Goal: Transaction & Acquisition: Obtain resource

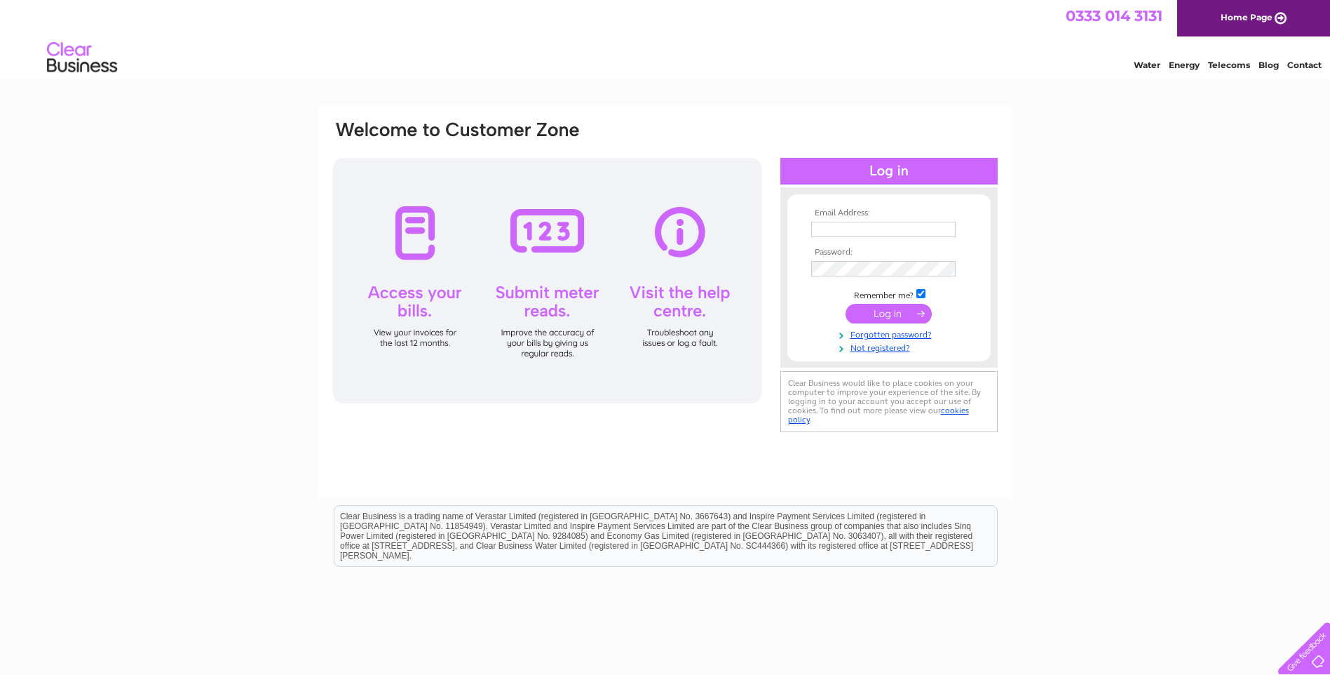
type input "richard.cullen@tiffinsandwiches.co.uk"
click at [860, 311] on input "submit" at bounding box center [889, 314] width 86 height 20
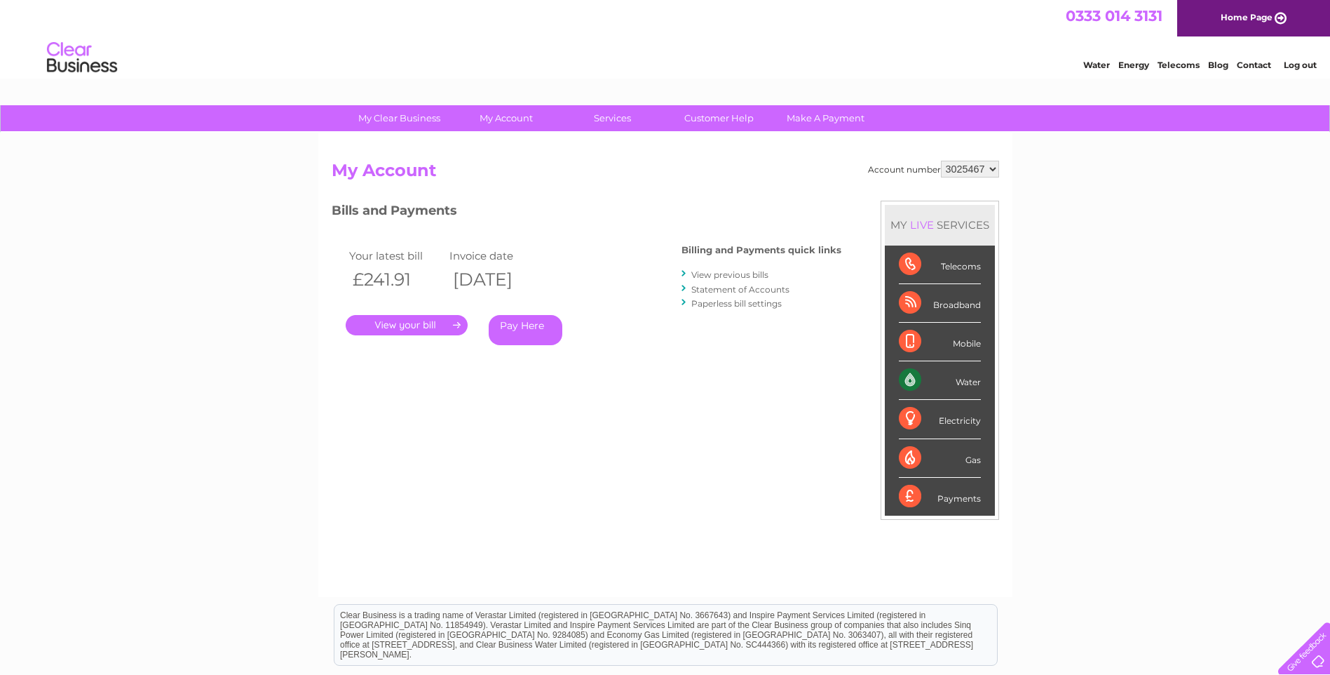
click at [374, 324] on link "." at bounding box center [407, 325] width 122 height 20
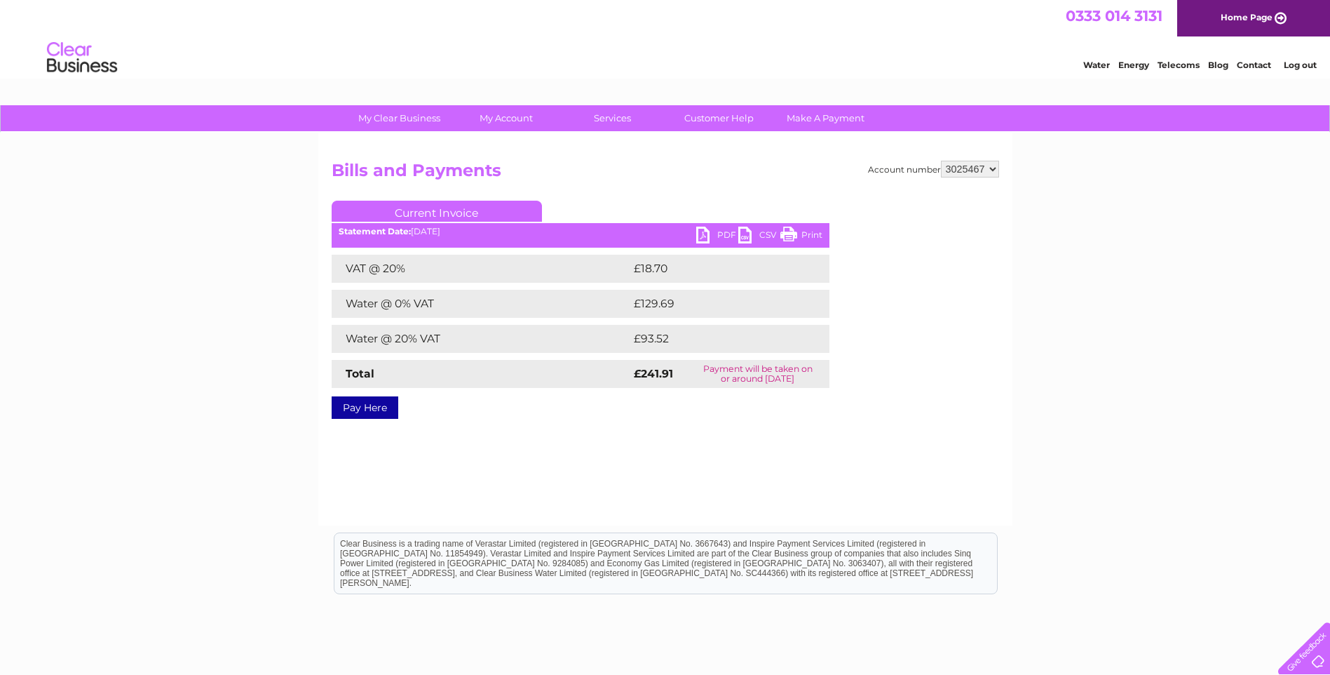
click at [714, 236] on link "PDF" at bounding box center [717, 236] width 42 height 20
click at [1299, 70] on link "Log out" at bounding box center [1300, 65] width 33 height 11
